Goal: Navigation & Orientation: Understand site structure

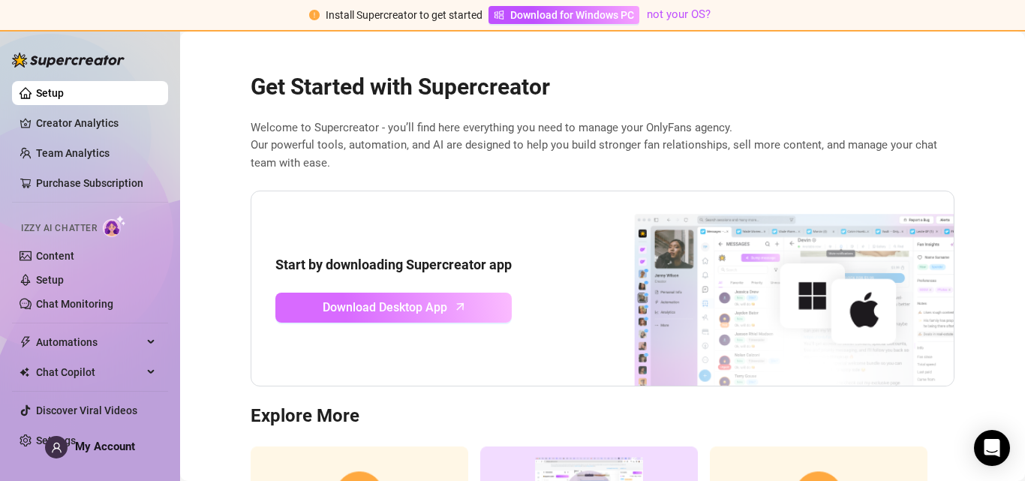
click at [453, 300] on icon "arrow-up" at bounding box center [460, 306] width 17 height 17
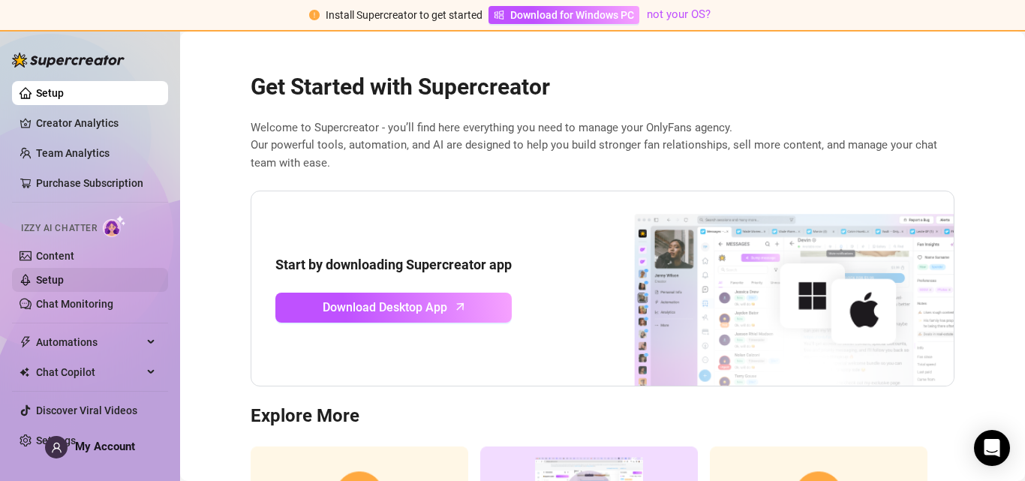
click at [52, 284] on link "Setup" at bounding box center [50, 280] width 28 height 12
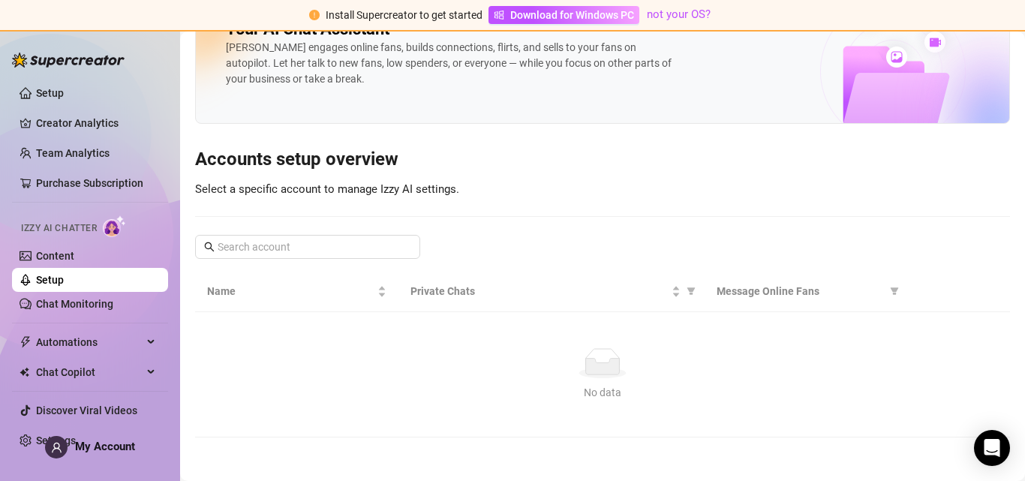
scroll to position [50, 0]
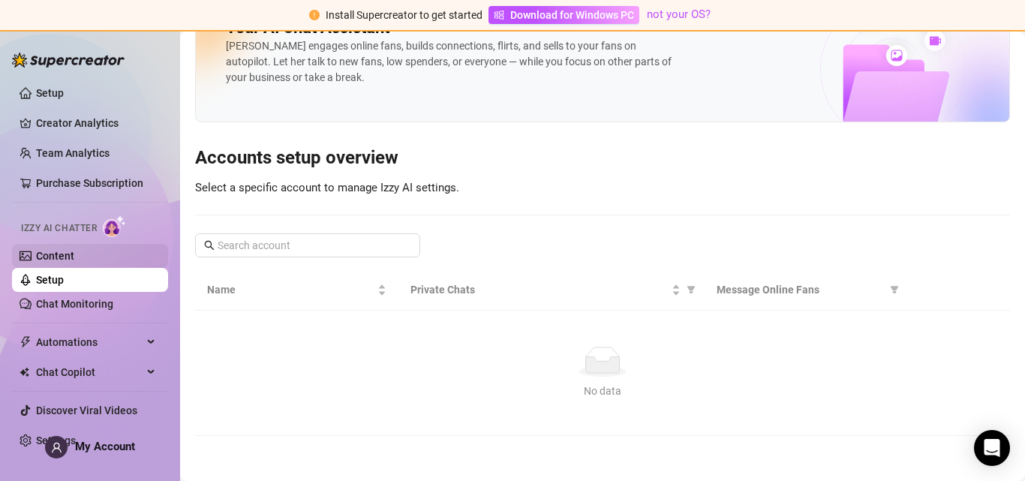
click at [56, 255] on link "Content" at bounding box center [55, 256] width 38 height 12
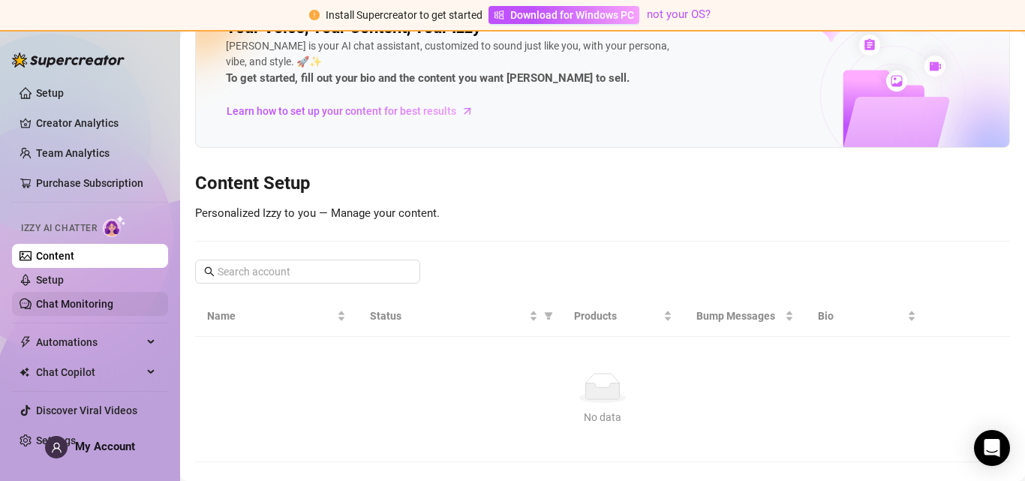
click at [71, 308] on link "Chat Monitoring" at bounding box center [74, 304] width 77 height 12
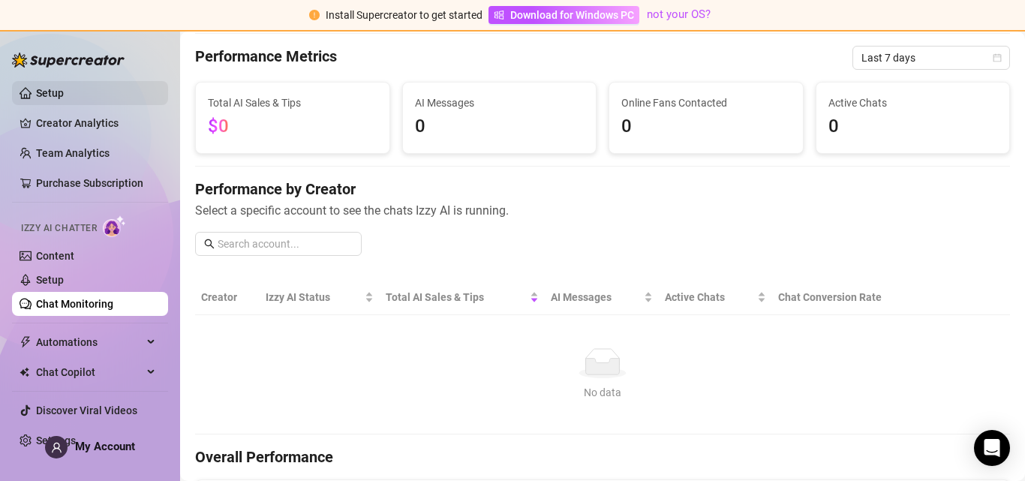
click at [64, 95] on link "Setup" at bounding box center [50, 93] width 28 height 12
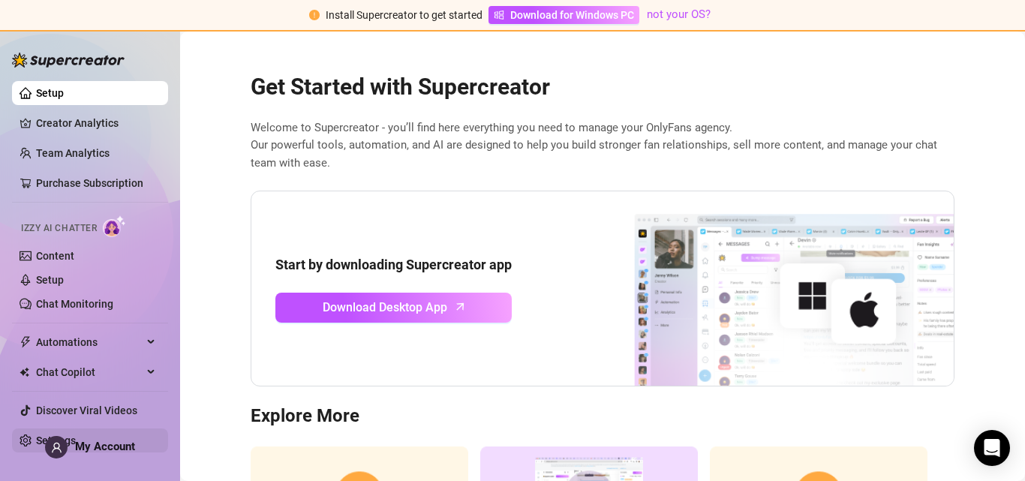
click at [76, 434] on link "Settings" at bounding box center [56, 440] width 40 height 12
